Goal: Task Accomplishment & Management: Complete application form

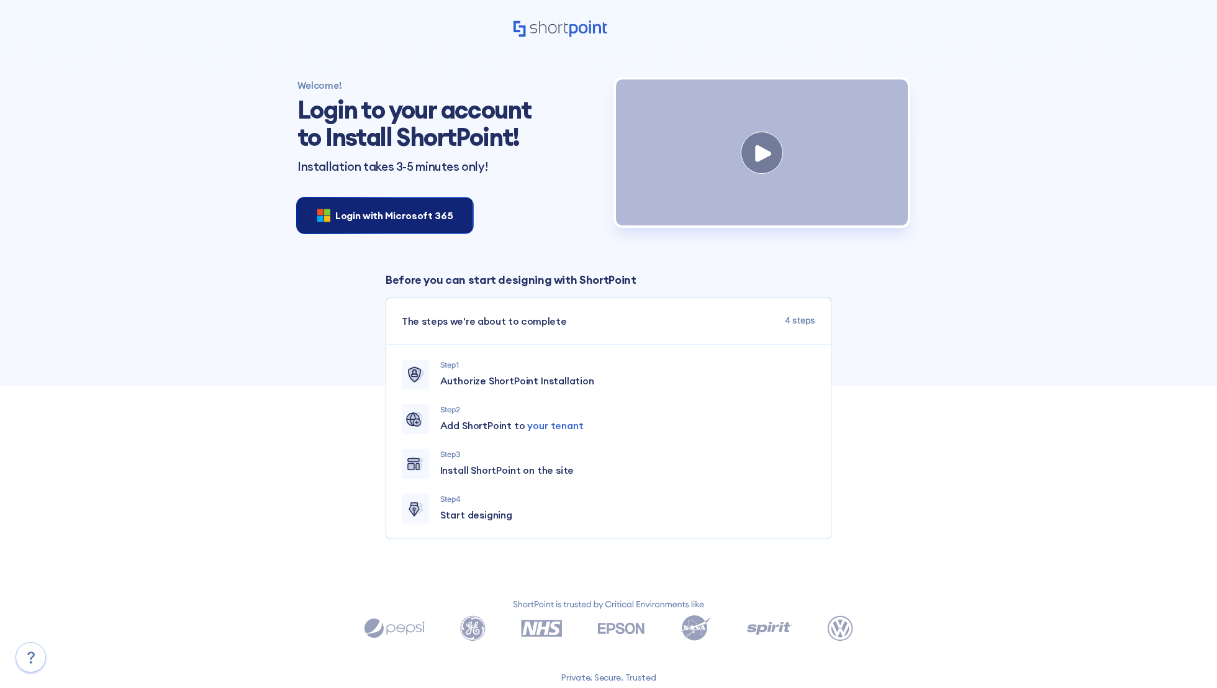
click at [405, 212] on span "Login with Microsoft 365" at bounding box center [393, 215] width 117 height 15
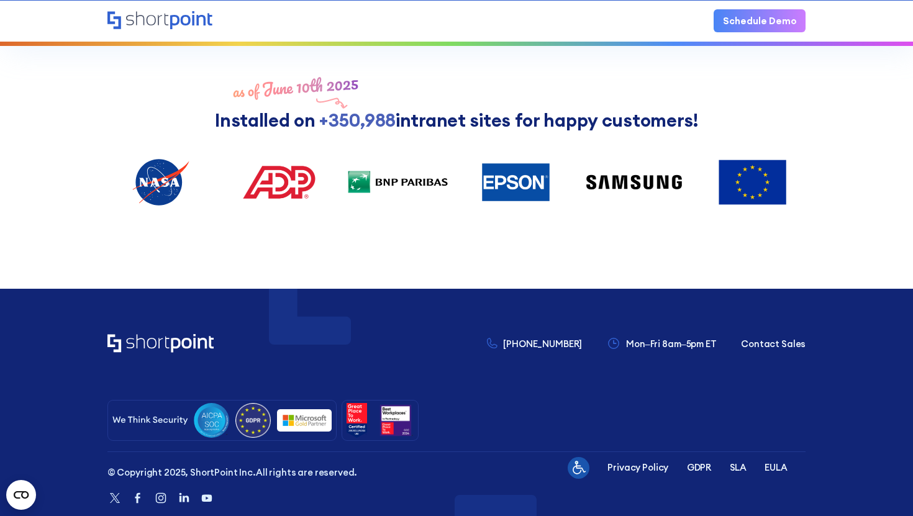
scroll to position [656, 0]
